Goal: Information Seeking & Learning: Compare options

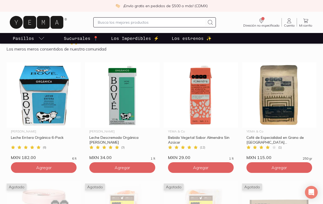
scroll to position [273, 0]
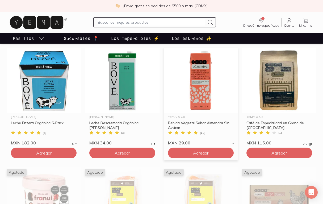
click at [180, 86] on img at bounding box center [201, 80] width 74 height 65
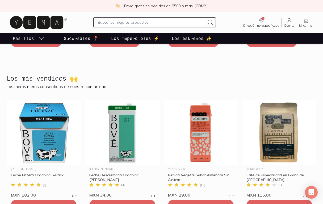
scroll to position [222, 0]
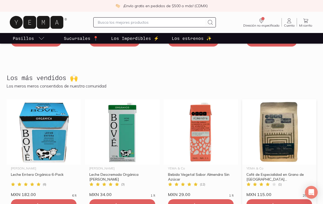
click at [271, 132] on img at bounding box center [279, 131] width 74 height 65
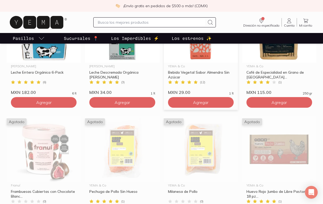
scroll to position [323, 0]
click at [155, 146] on img at bounding box center [122, 148] width 74 height 65
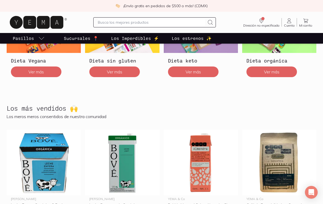
scroll to position [183, 0]
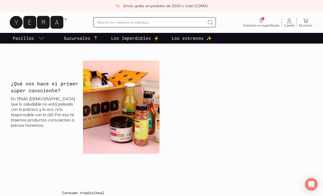
scroll to position [199, 0]
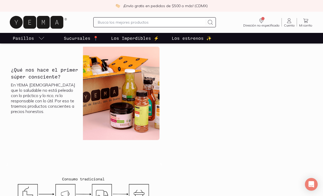
click at [128, 96] on img at bounding box center [121, 94] width 76 height 94
click at [135, 101] on img at bounding box center [121, 94] width 76 height 94
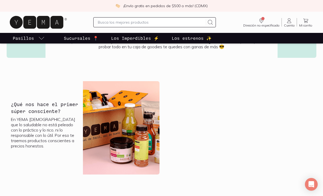
scroll to position [86, 0]
